Goal: Information Seeking & Learning: Learn about a topic

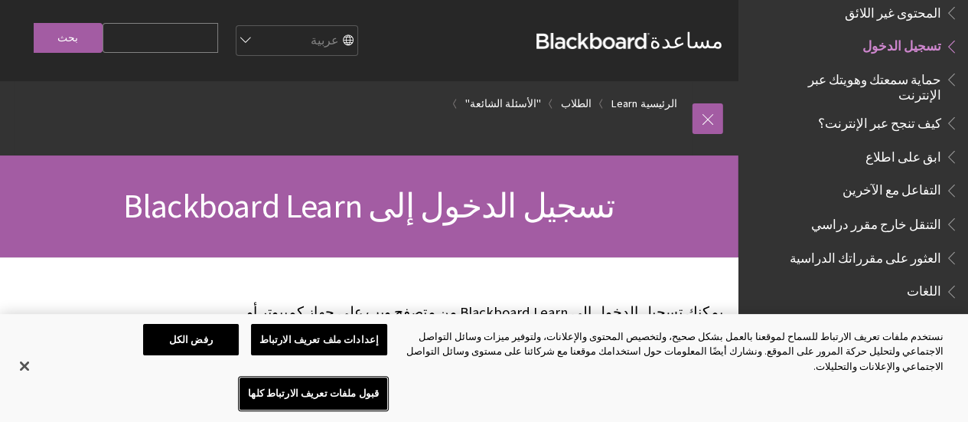
click at [239, 389] on button "قبول ملفات تعريف الارتباط كلها" at bounding box center [313, 393] width 148 height 32
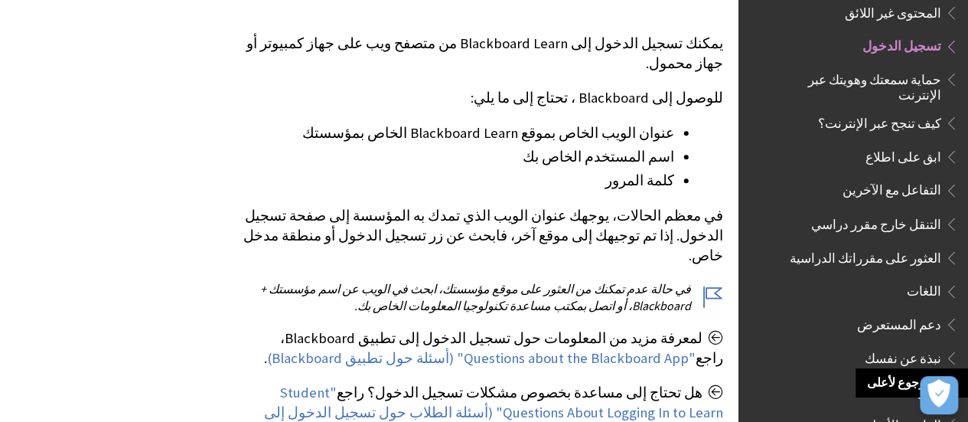
scroll to position [270, 0]
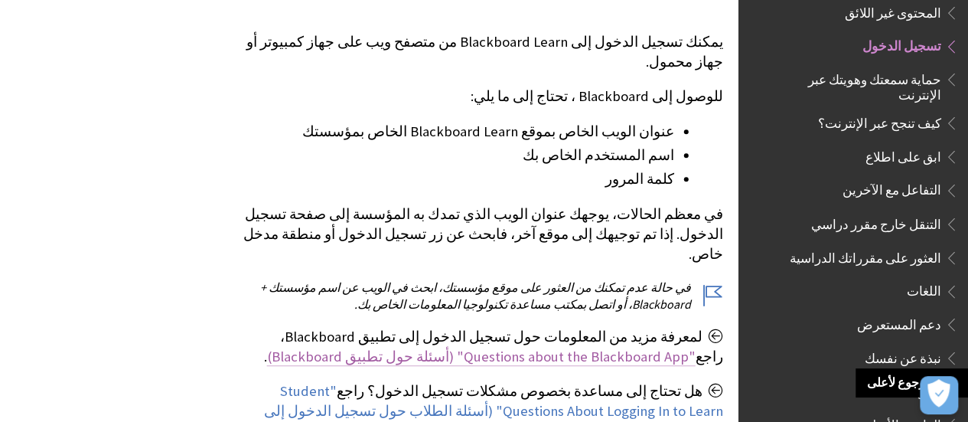
click at [611, 347] on link ""Questions about the Blackboard App" (أسئلة حول تطبيق Blackboard)" at bounding box center [481, 356] width 428 height 18
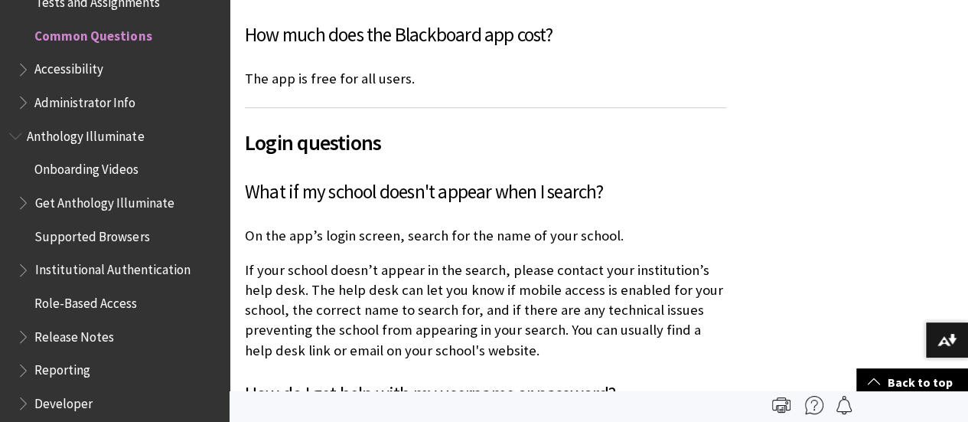
scroll to position [788, 0]
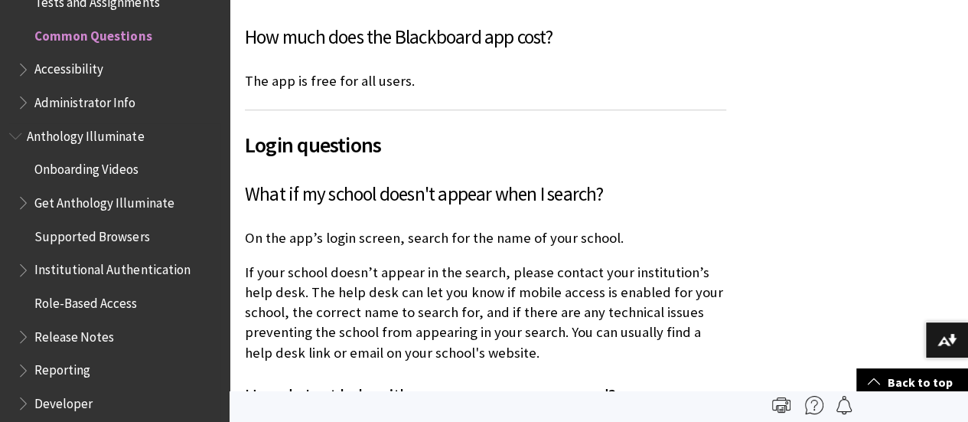
click at [112, 141] on span "Anthology Illuminate" at bounding box center [85, 133] width 117 height 21
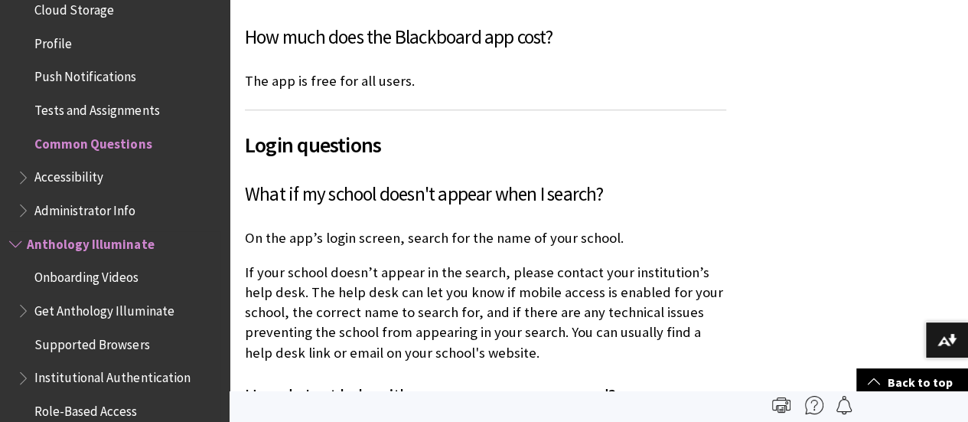
scroll to position [735, 0]
